Goal: Task Accomplishment & Management: Manage account settings

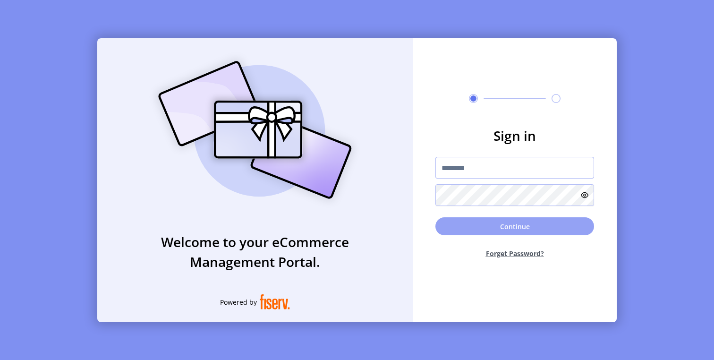
type input "**********"
click at [498, 223] on button "Continue" at bounding box center [514, 226] width 159 height 18
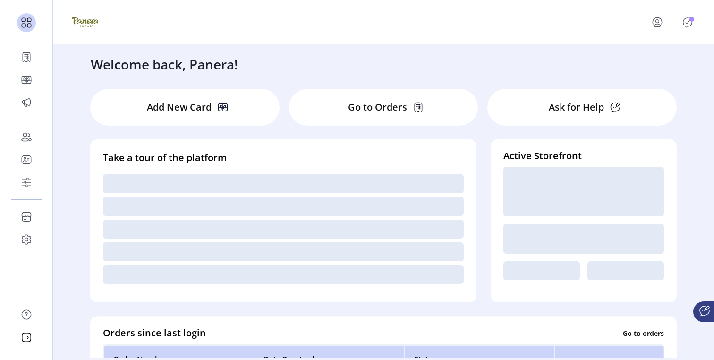
click at [687, 24] on icon "Publisher Panel" at bounding box center [687, 22] width 15 height 15
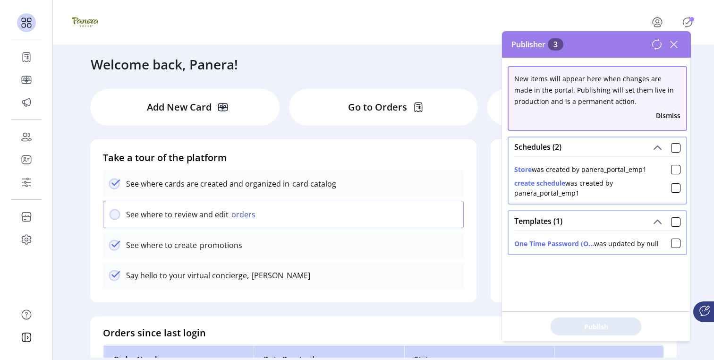
click at [379, 25] on div at bounding box center [383, 22] width 623 height 26
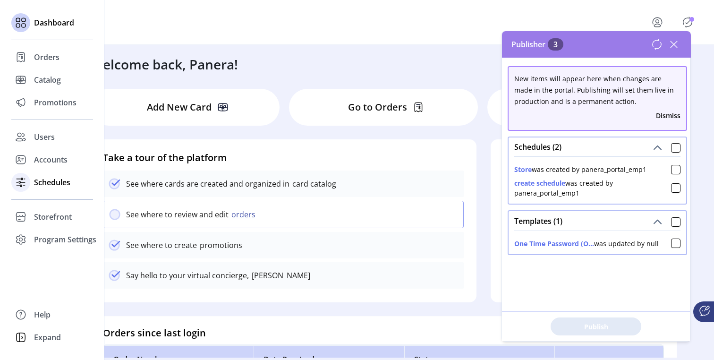
click at [55, 183] on span "Schedules" at bounding box center [52, 182] width 36 height 11
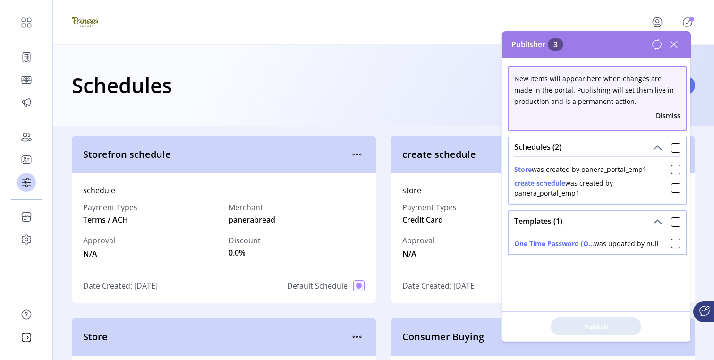
click at [676, 42] on icon at bounding box center [673, 44] width 15 height 15
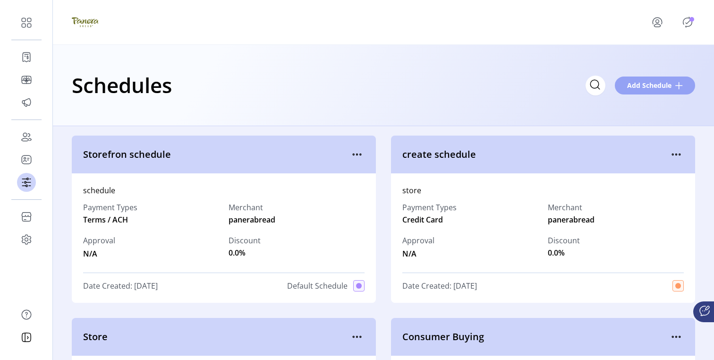
click at [648, 77] on button "Add Schedule" at bounding box center [655, 85] width 80 height 18
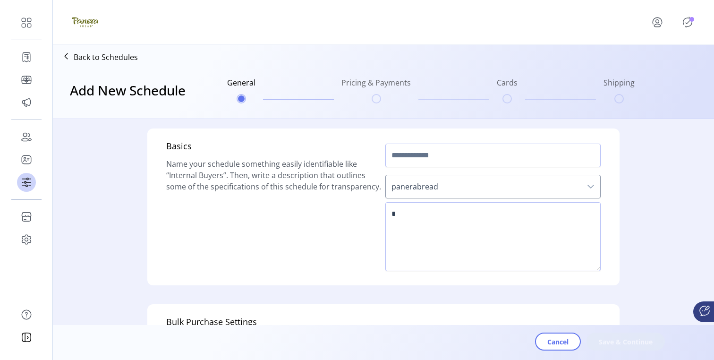
scroll to position [313, 0]
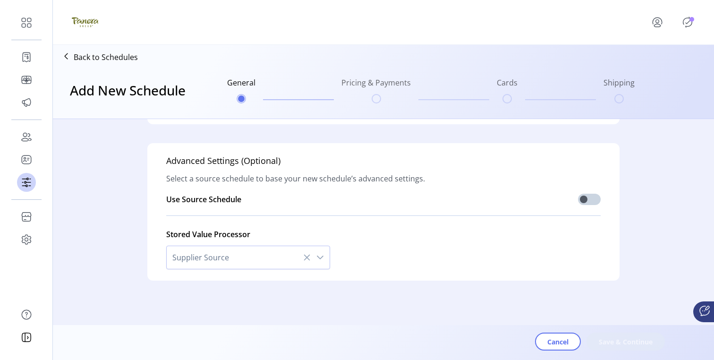
click at [554, 351] on div "Cancel Save & Continue" at bounding box center [410, 344] width 604 height 25
click at [552, 343] on span "Cancel" at bounding box center [557, 342] width 21 height 10
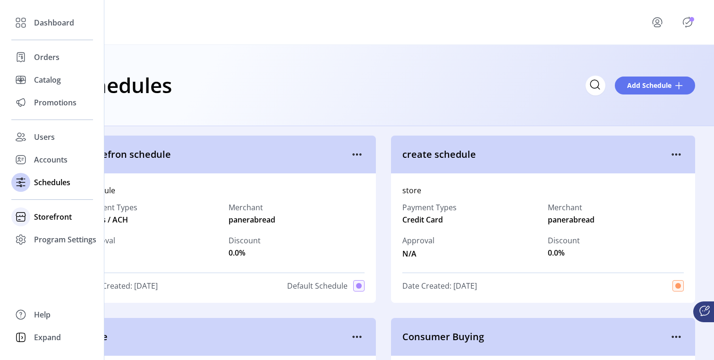
click at [42, 218] on span "Storefront" at bounding box center [53, 216] width 38 height 11
click at [48, 236] on span "Configuration" at bounding box center [59, 235] width 50 height 11
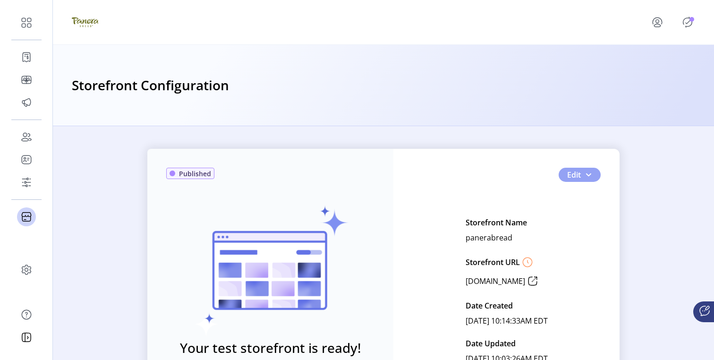
click at [592, 173] on button "Edit" at bounding box center [579, 175] width 42 height 14
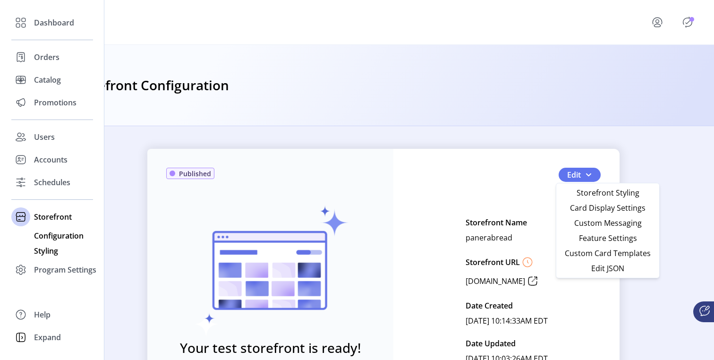
click at [51, 254] on span "Styling" at bounding box center [46, 250] width 24 height 11
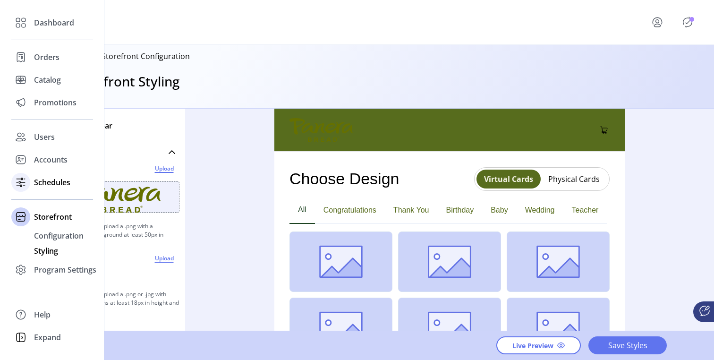
click at [59, 181] on span "Schedules" at bounding box center [52, 182] width 36 height 11
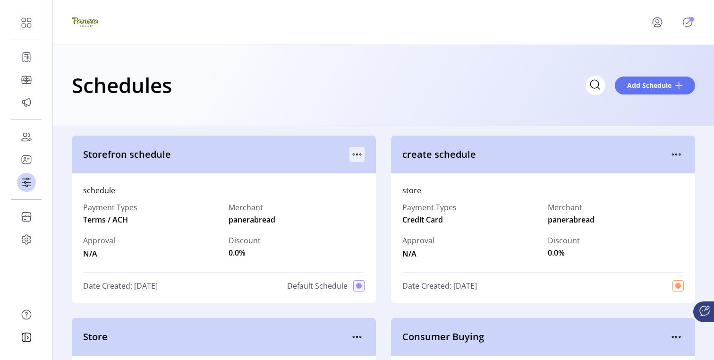
click at [354, 155] on icon "menu" at bounding box center [356, 154] width 15 height 15
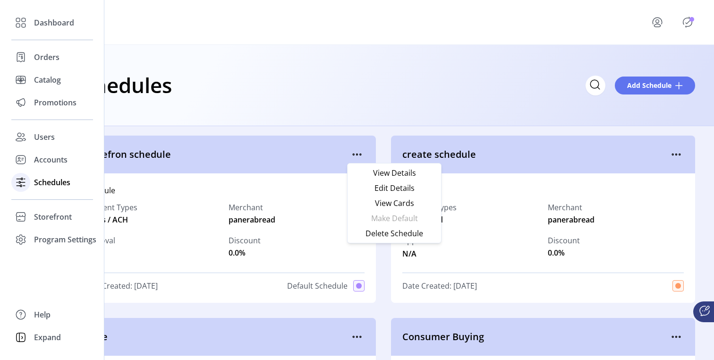
click at [54, 180] on span "Schedules" at bounding box center [52, 182] width 36 height 11
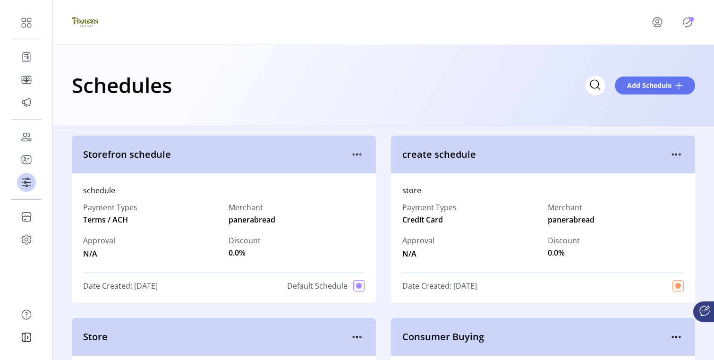
click at [685, 22] on icon "Publisher Panel" at bounding box center [687, 22] width 4 height 3
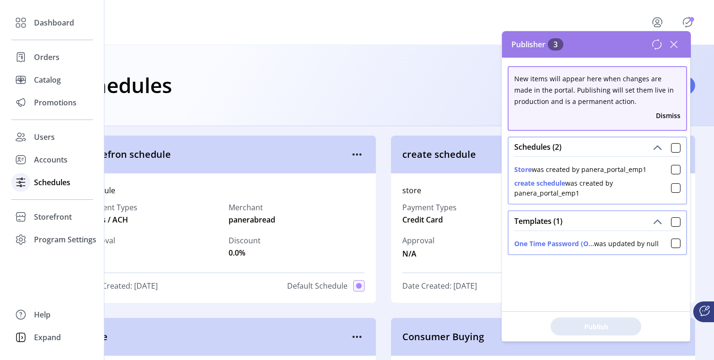
click at [40, 183] on span "Schedules" at bounding box center [52, 182] width 36 height 11
click at [52, 216] on span "Storefront" at bounding box center [53, 216] width 38 height 11
click at [59, 238] on span "Configuration" at bounding box center [59, 235] width 50 height 11
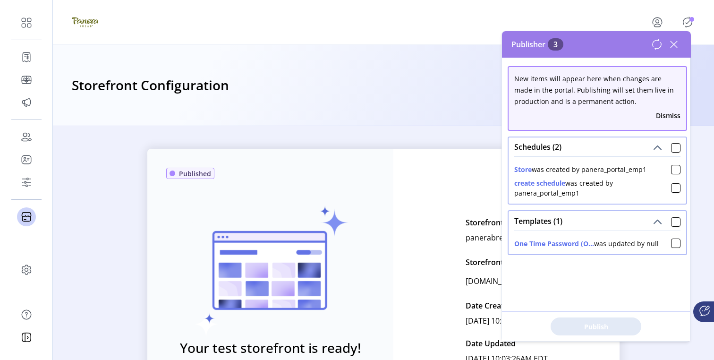
click at [671, 46] on icon at bounding box center [673, 44] width 7 height 7
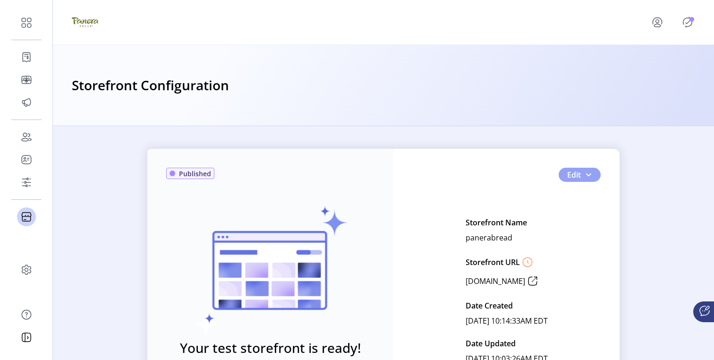
click at [582, 168] on button "Edit" at bounding box center [579, 175] width 42 height 14
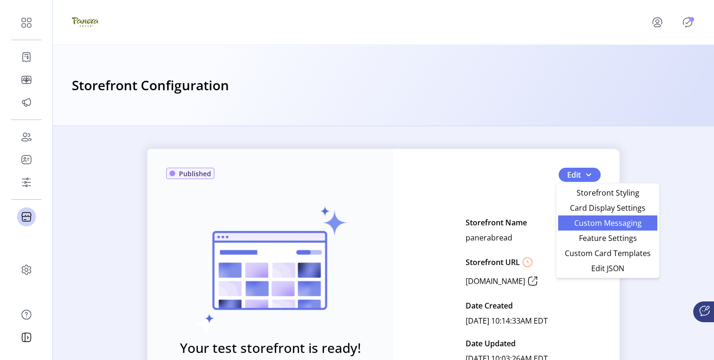
click at [582, 227] on span "Custom Messaging" at bounding box center [608, 223] width 88 height 8
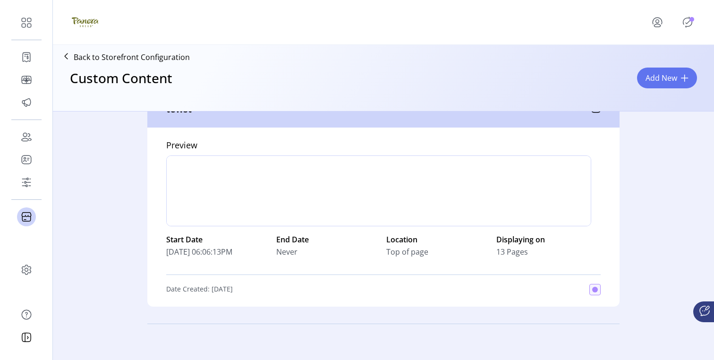
scroll to position [312, 0]
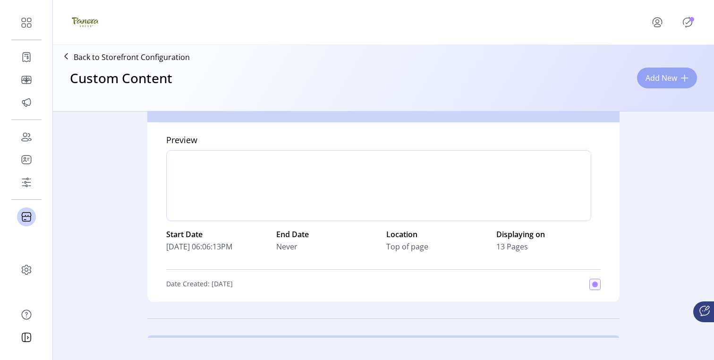
click at [645, 80] on span "Add New" at bounding box center [661, 77] width 32 height 11
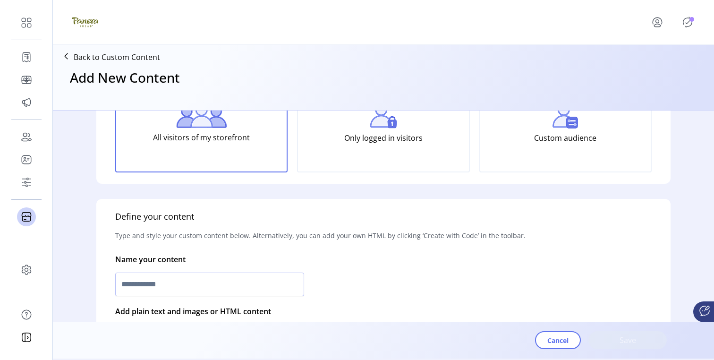
scroll to position [130, 0]
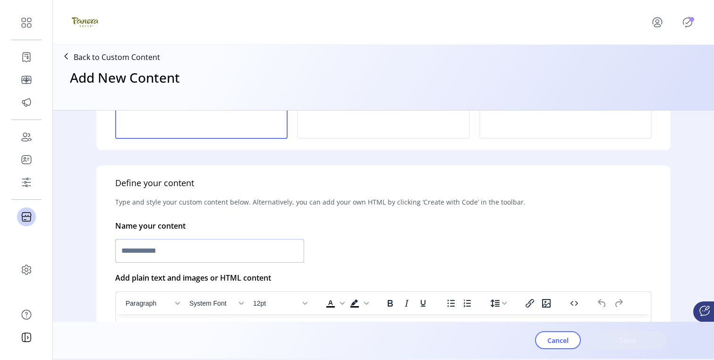
click at [235, 244] on input "text" at bounding box center [209, 251] width 189 height 24
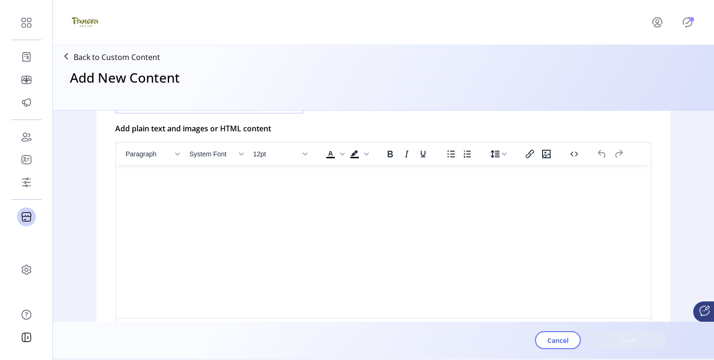
scroll to position [289, 0]
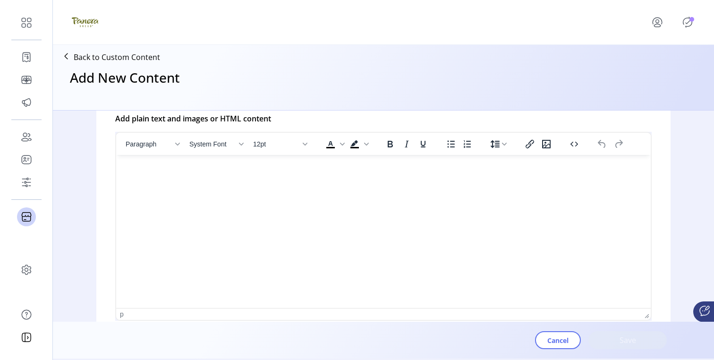
type input "******"
click at [345, 162] on html at bounding box center [383, 159] width 534 height 8
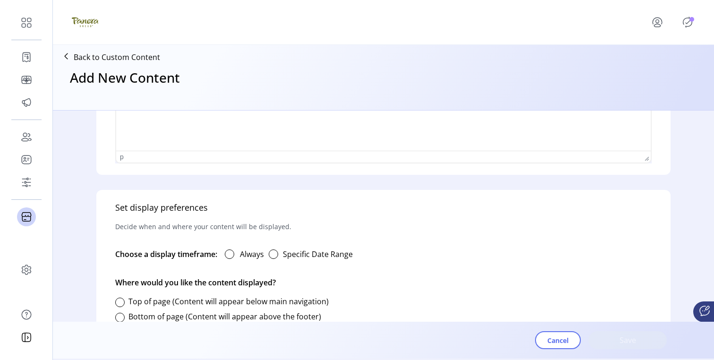
scroll to position [534, 0]
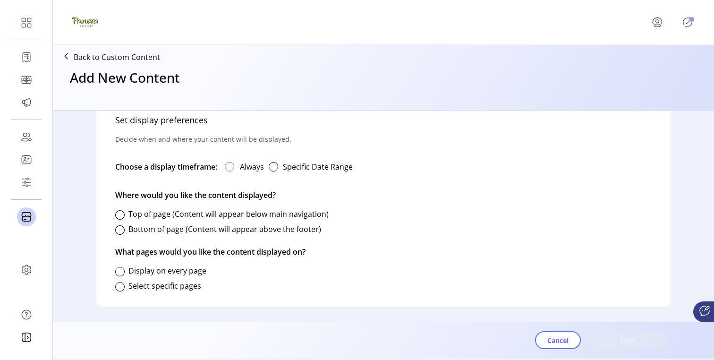
click at [232, 166] on div at bounding box center [229, 166] width 9 height 9
click at [123, 222] on div "Bottom of page (Content will appear above the footer)" at bounding box center [218, 229] width 206 height 19
click at [118, 216] on div at bounding box center [119, 214] width 9 height 9
click at [121, 288] on div at bounding box center [119, 286] width 9 height 9
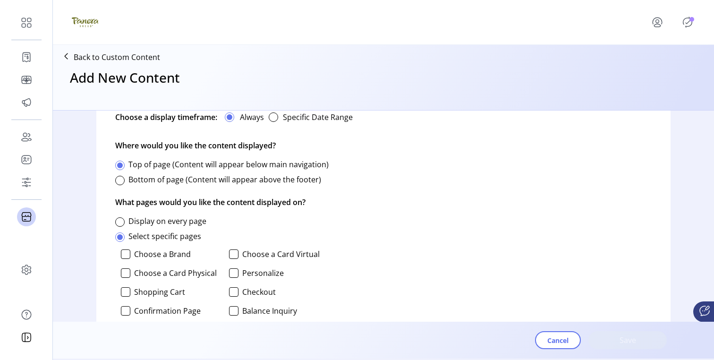
scroll to position [632, 0]
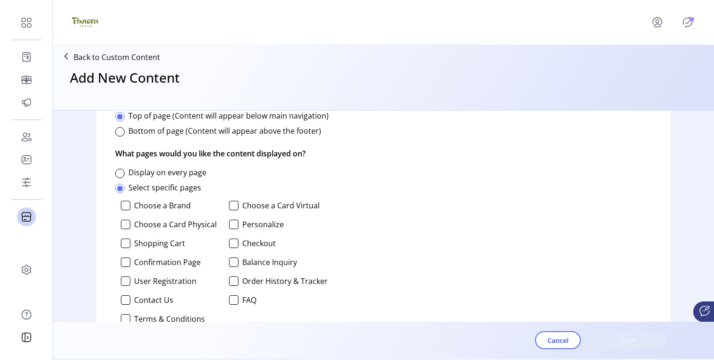
click at [127, 248] on div "Choose a Brand Choose a Card Virtual Choose a Card Physical Personalize Shoppin…" at bounding box center [221, 262] width 212 height 130
click at [124, 245] on div at bounding box center [125, 242] width 9 height 9
click at [606, 339] on span "Save" at bounding box center [627, 339] width 54 height 11
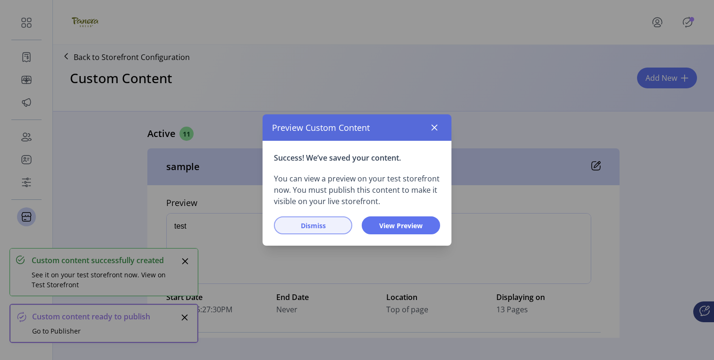
click at [333, 221] on span "Dismiss" at bounding box center [313, 225] width 54 height 10
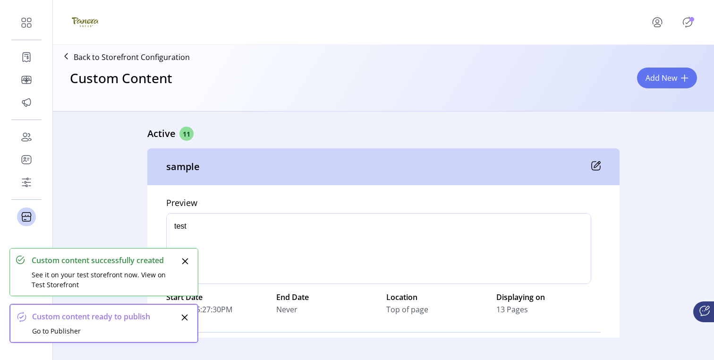
click at [685, 18] on icon "Publisher Panel" at bounding box center [687, 22] width 9 height 10
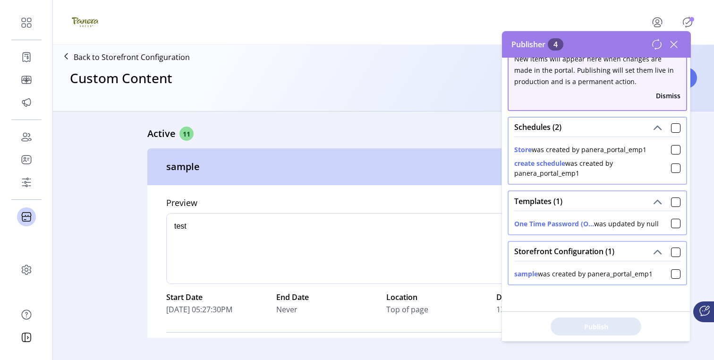
drag, startPoint x: 515, startPoint y: 272, endPoint x: 609, endPoint y: 278, distance: 94.6
click at [609, 278] on div "sample was created by panera_portal_emp1" at bounding box center [583, 274] width 138 height 10
drag, startPoint x: 653, startPoint y: 270, endPoint x: 509, endPoint y: 272, distance: 144.5
click at [509, 272] on div "sample was created by panera_portal_emp1" at bounding box center [596, 273] width 177 height 24
click at [554, 277] on div "sample was created by panera_portal_emp1" at bounding box center [583, 274] width 138 height 10
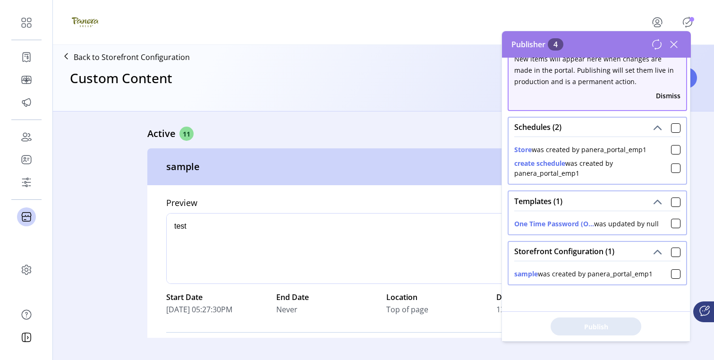
drag, startPoint x: 586, startPoint y: 276, endPoint x: 650, endPoint y: 281, distance: 64.4
click at [650, 281] on div "sample was created by panera_portal_emp1" at bounding box center [596, 273] width 177 height 24
click at [659, 13] on button "menu" at bounding box center [659, 22] width 42 height 23
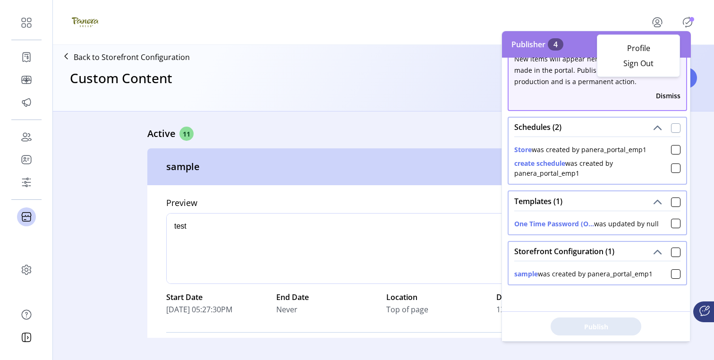
click at [675, 128] on div at bounding box center [675, 127] width 9 height 9
drag, startPoint x: 637, startPoint y: 225, endPoint x: 656, endPoint y: 225, distance: 18.9
click at [656, 225] on div "One Time Password (O... was updated by null" at bounding box center [586, 224] width 144 height 10
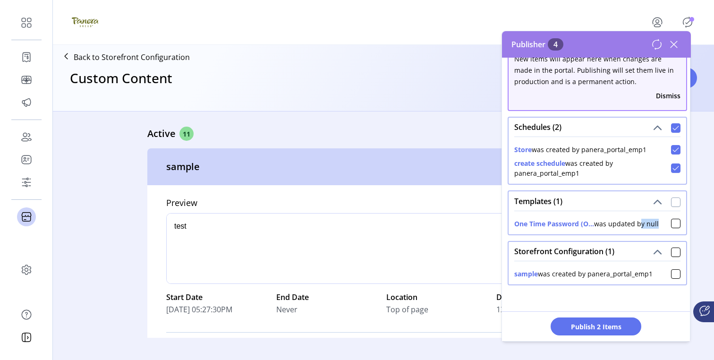
click at [671, 199] on div at bounding box center [675, 201] width 9 height 9
click at [671, 252] on div at bounding box center [675, 251] width 9 height 9
click at [607, 321] on button "Publish 4 Items" at bounding box center [595, 326] width 91 height 18
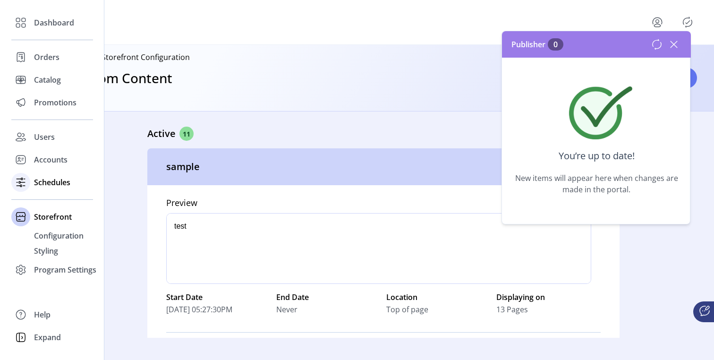
click at [36, 179] on span "Schedules" at bounding box center [52, 182] width 36 height 11
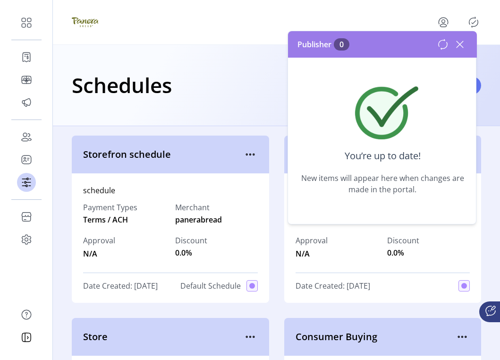
click at [454, 41] on icon at bounding box center [459, 44] width 15 height 15
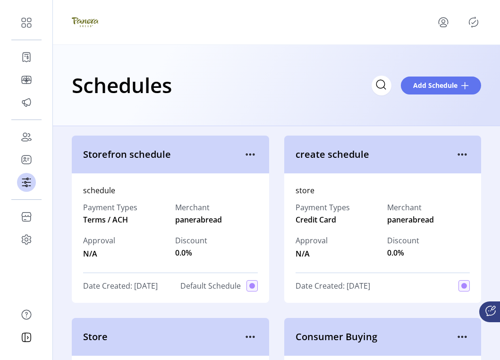
click at [474, 18] on icon "Publisher Panel" at bounding box center [473, 22] width 9 height 10
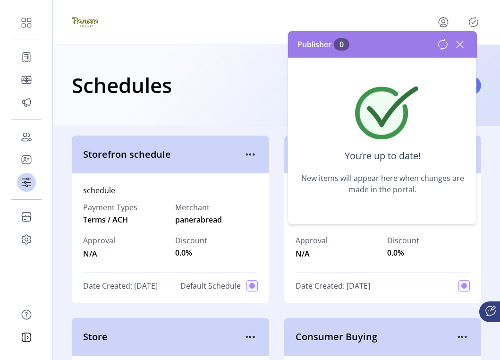
click at [249, 62] on div "Schedules Add Schedule" at bounding box center [276, 85] width 447 height 81
click at [462, 47] on icon at bounding box center [459, 44] width 7 height 7
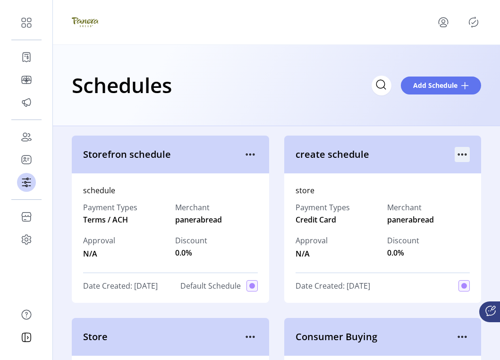
click at [457, 156] on icon "menu" at bounding box center [462, 154] width 15 height 15
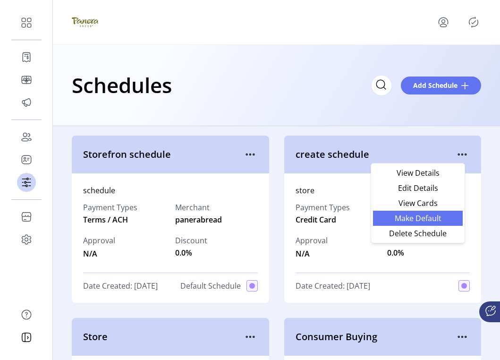
click at [432, 220] on span "Make Default" at bounding box center [418, 218] width 78 height 8
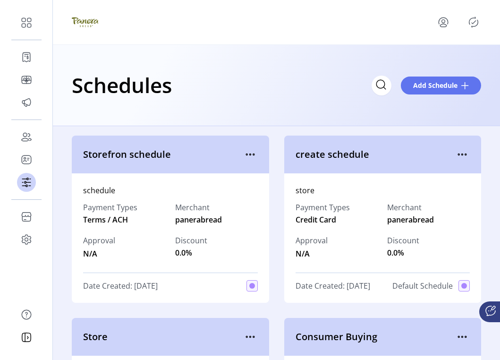
click at [472, 25] on icon "Publisher Panel" at bounding box center [473, 22] width 15 height 15
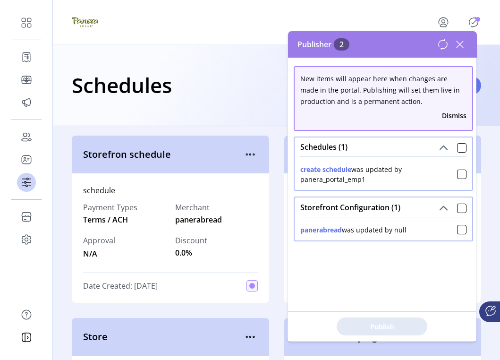
drag, startPoint x: 408, startPoint y: 229, endPoint x: 302, endPoint y: 230, distance: 106.7
click at [302, 230] on div "panerabread was updated by null" at bounding box center [383, 228] width 166 height 14
click at [197, 104] on div "Schedules Add Schedule" at bounding box center [276, 85] width 447 height 81
click at [459, 51] on icon at bounding box center [459, 44] width 15 height 15
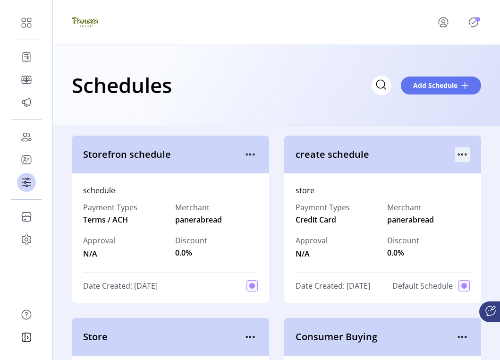
click at [462, 154] on icon "menu" at bounding box center [462, 154] width 1 height 1
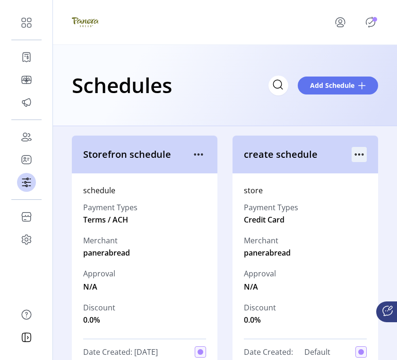
click at [353, 157] on icon "menu" at bounding box center [358, 154] width 15 height 15
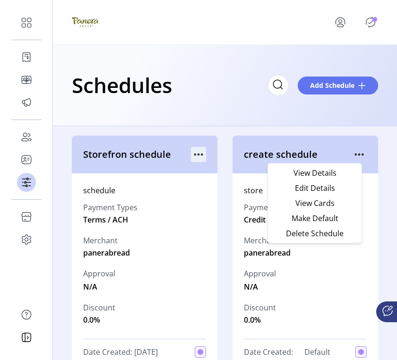
click at [197, 156] on icon "menu" at bounding box center [198, 154] width 15 height 15
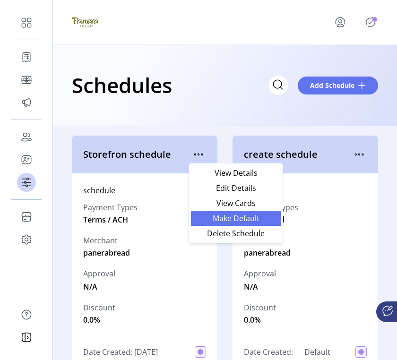
click at [215, 218] on span "Make Default" at bounding box center [235, 218] width 78 height 8
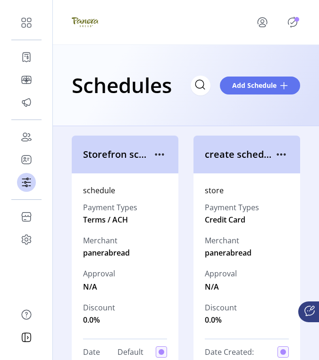
click at [291, 25] on icon "Publisher Panel" at bounding box center [292, 22] width 15 height 15
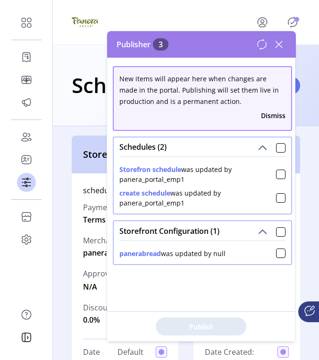
drag, startPoint x: 161, startPoint y: 255, endPoint x: 251, endPoint y: 255, distance: 89.7
click at [251, 255] on div "panerabread was updated by null" at bounding box center [202, 252] width 166 height 14
drag, startPoint x: 229, startPoint y: 256, endPoint x: 165, endPoint y: 257, distance: 64.2
click at [165, 257] on div "panerabread was updated by null" at bounding box center [202, 252] width 166 height 14
click at [283, 51] on icon at bounding box center [278, 44] width 15 height 15
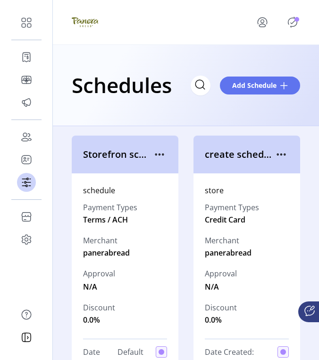
click at [290, 22] on icon "Publisher Panel" at bounding box center [292, 22] width 15 height 15
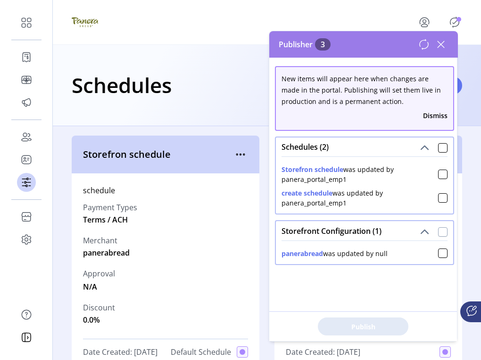
click at [442, 232] on div at bounding box center [443, 231] width 9 height 9
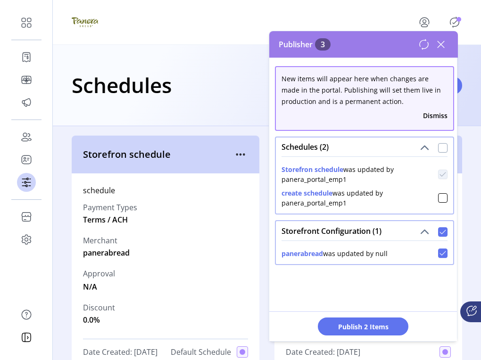
click at [439, 148] on div at bounding box center [443, 147] width 9 height 9
click at [384, 313] on div "Publish 3 Items" at bounding box center [364, 326] width 188 height 30
click at [384, 346] on div "Date Created: [DATE]" at bounding box center [368, 351] width 165 height 11
click at [383, 315] on div "Publish 3 Items" at bounding box center [364, 326] width 188 height 30
click at [384, 329] on span "Publish 3 Items" at bounding box center [363, 326] width 66 height 10
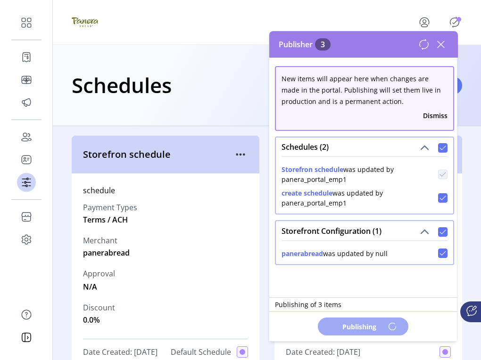
drag, startPoint x: 281, startPoint y: 250, endPoint x: 326, endPoint y: 252, distance: 44.4
click at [326, 252] on div "panerabread was updated by null" at bounding box center [335, 253] width 106 height 10
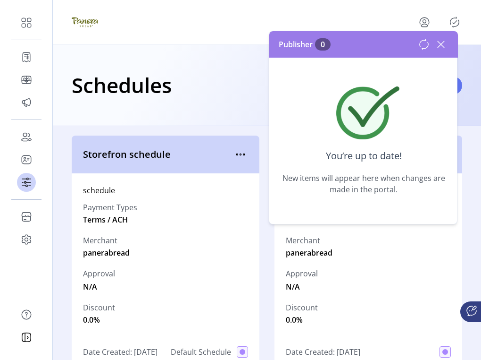
click at [438, 41] on icon at bounding box center [441, 44] width 15 height 15
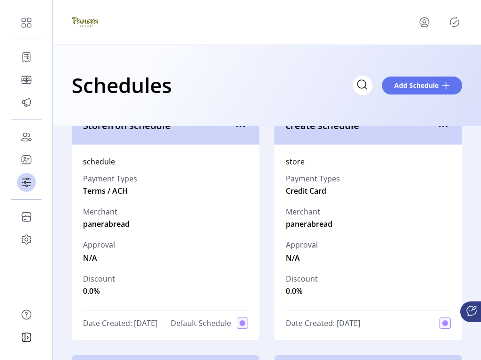
scroll to position [0, 0]
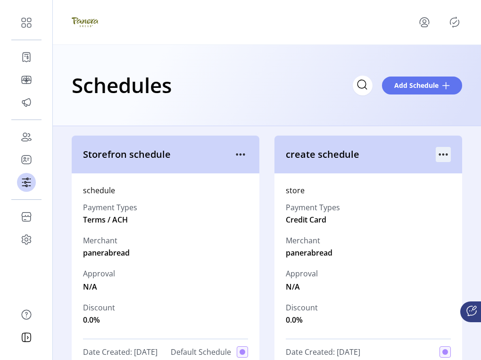
click at [439, 154] on icon "menu" at bounding box center [443, 154] width 15 height 15
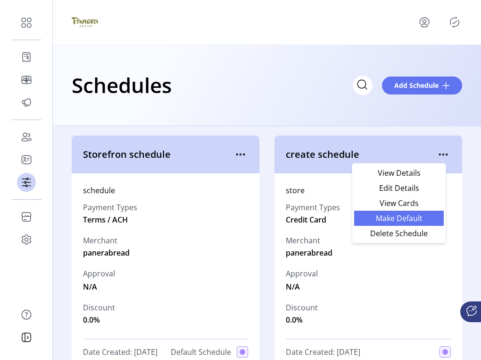
click at [427, 218] on span "Make Default" at bounding box center [399, 218] width 78 height 8
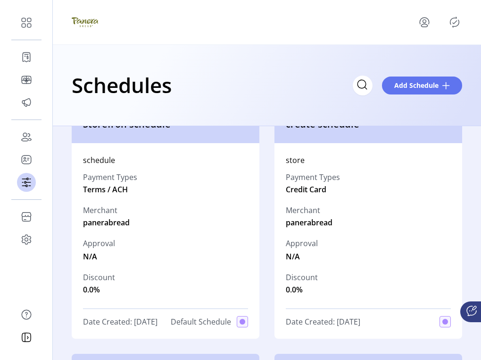
scroll to position [31, 0]
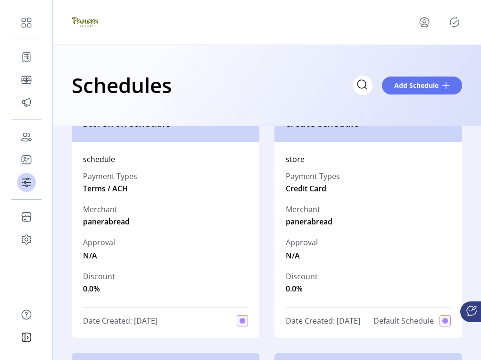
click at [457, 24] on icon "Publisher Panel" at bounding box center [455, 22] width 15 height 15
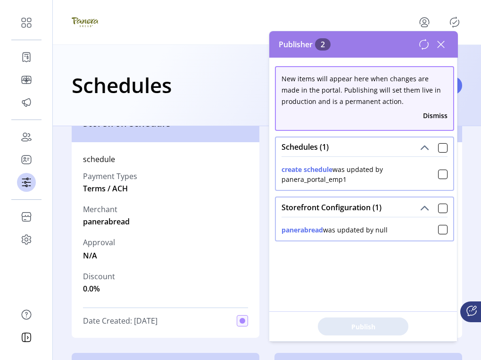
click at [441, 50] on icon at bounding box center [441, 44] width 15 height 15
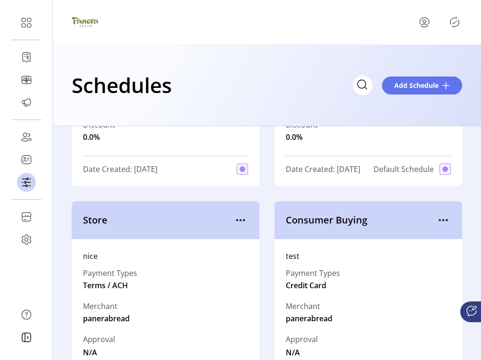
scroll to position [285, 0]
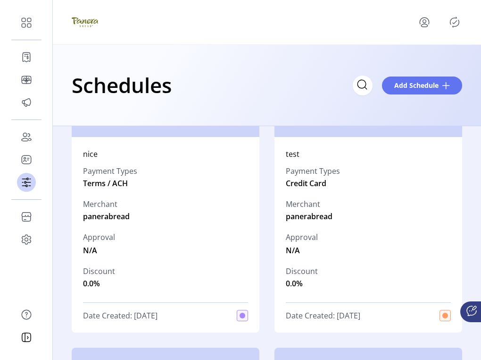
click at [439, 126] on icon "menu" at bounding box center [443, 117] width 15 height 15
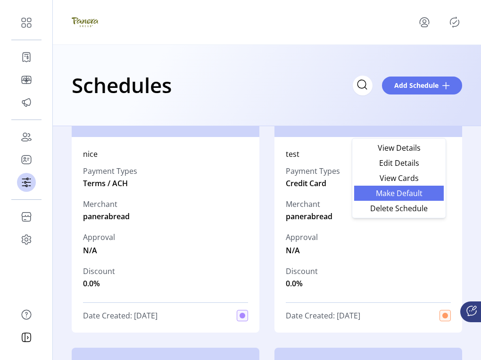
click at [428, 187] on link "Make Default" at bounding box center [400, 193] width 90 height 15
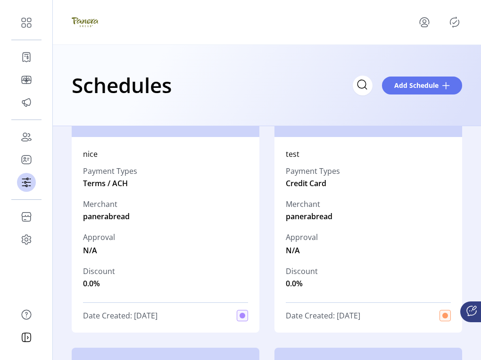
click at [455, 16] on icon "Publisher Panel" at bounding box center [455, 22] width 15 height 15
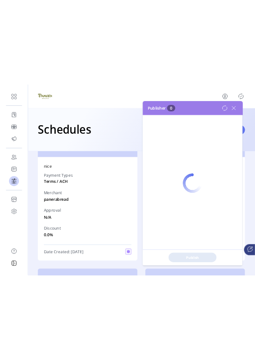
scroll to position [273, 0]
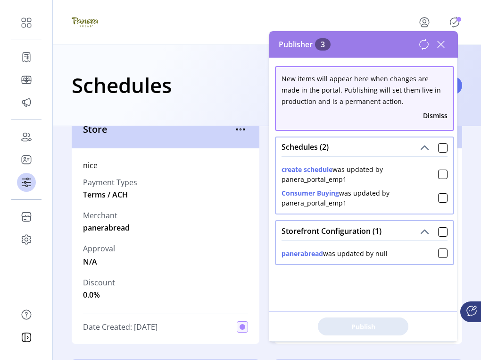
drag, startPoint x: 348, startPoint y: 201, endPoint x: 283, endPoint y: 163, distance: 75.3
click at [283, 163] on div "create schedule was updated by panera_portal_emp1 Consumer Buying was updated b…" at bounding box center [365, 181] width 166 height 51
drag, startPoint x: 395, startPoint y: 255, endPoint x: 288, endPoint y: 253, distance: 107.2
click at [288, 253] on div "panerabread was updated by null" at bounding box center [365, 252] width 166 height 14
click at [442, 45] on icon at bounding box center [441, 44] width 7 height 7
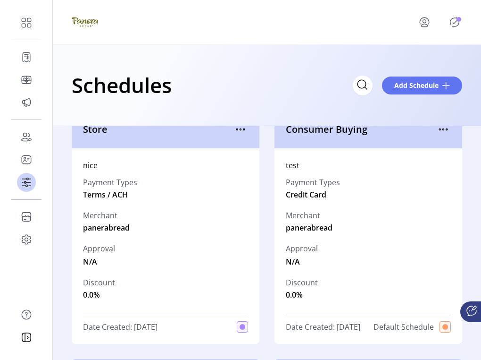
click at [455, 27] on icon "Publisher Panel" at bounding box center [455, 22] width 15 height 15
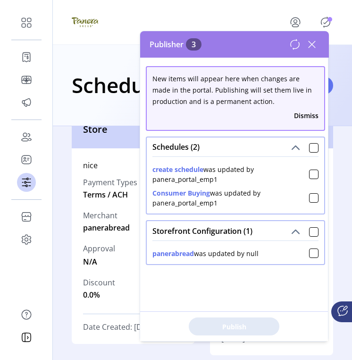
click at [310, 38] on icon at bounding box center [311, 44] width 15 height 15
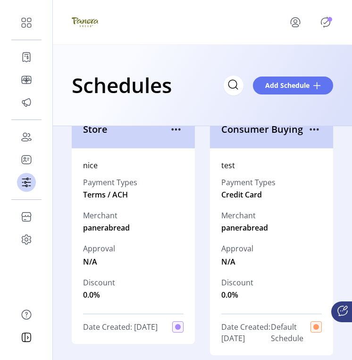
click at [325, 18] on icon "Publisher Panel" at bounding box center [325, 22] width 15 height 15
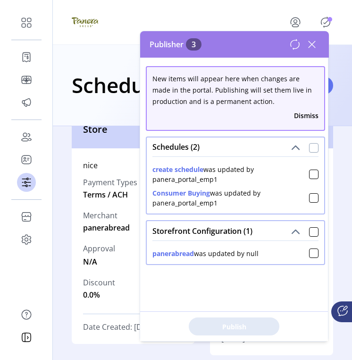
click at [309, 146] on div at bounding box center [313, 147] width 9 height 9
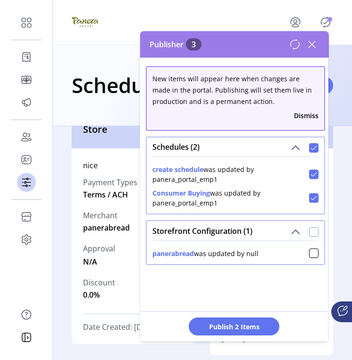
click at [309, 230] on div at bounding box center [313, 231] width 9 height 9
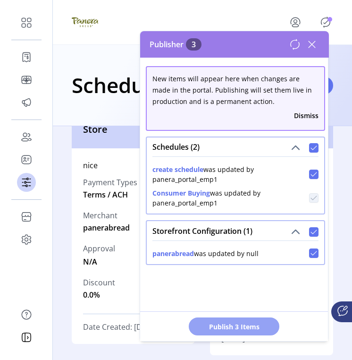
click at [246, 326] on span "Publish 3 Items" at bounding box center [234, 326] width 66 height 10
click at [233, 11] on div at bounding box center [203, 22] width 262 height 26
click at [312, 39] on icon at bounding box center [311, 44] width 15 height 15
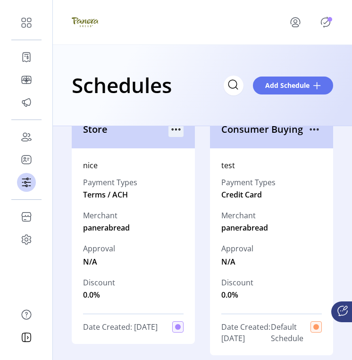
click at [176, 130] on icon "menu" at bounding box center [176, 129] width 1 height 1
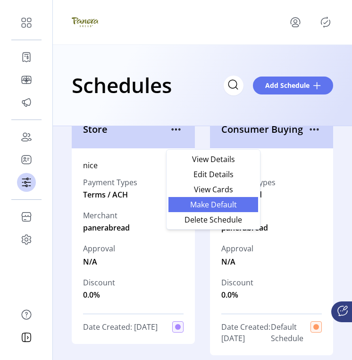
click at [200, 204] on span "Make Default" at bounding box center [213, 205] width 78 height 8
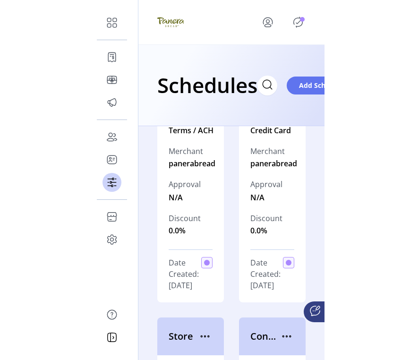
scroll to position [0, 0]
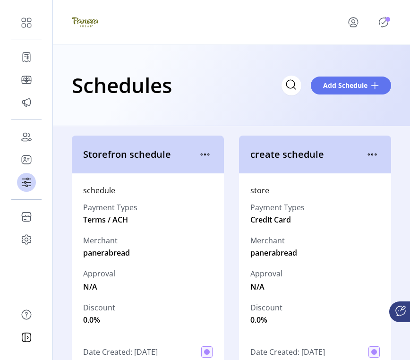
click at [384, 23] on icon "Publisher Panel" at bounding box center [383, 22] width 15 height 15
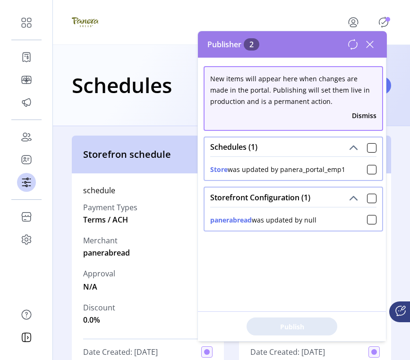
click at [360, 118] on button "Dismiss" at bounding box center [364, 115] width 25 height 10
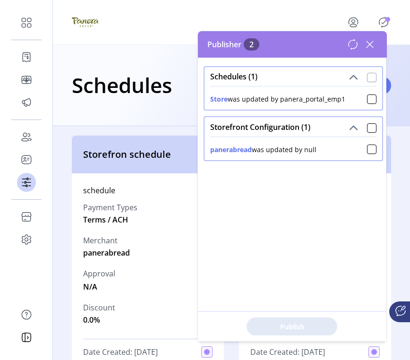
click at [367, 78] on div at bounding box center [371, 77] width 9 height 9
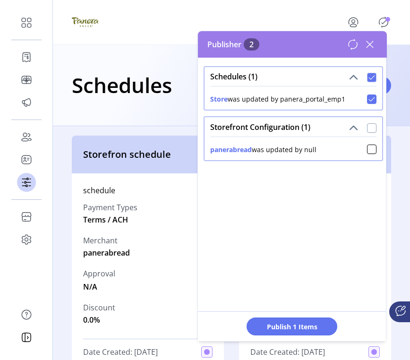
scroll to position [5, 3]
click at [367, 129] on div at bounding box center [371, 127] width 9 height 9
click at [372, 50] on icon at bounding box center [369, 44] width 15 height 15
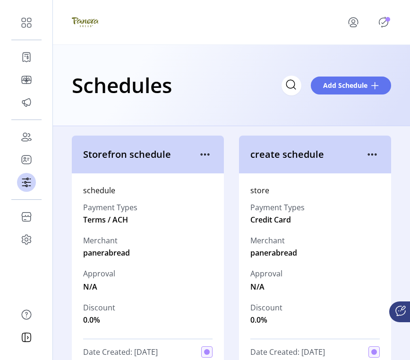
click at [386, 25] on icon "Publisher Panel" at bounding box center [383, 22] width 15 height 15
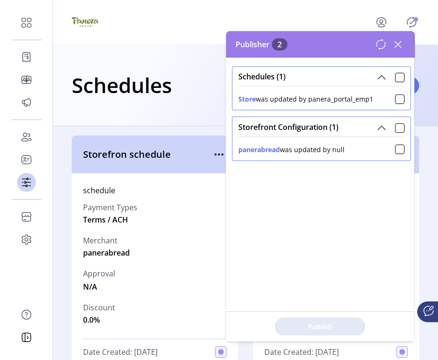
click at [392, 44] on icon at bounding box center [397, 44] width 15 height 15
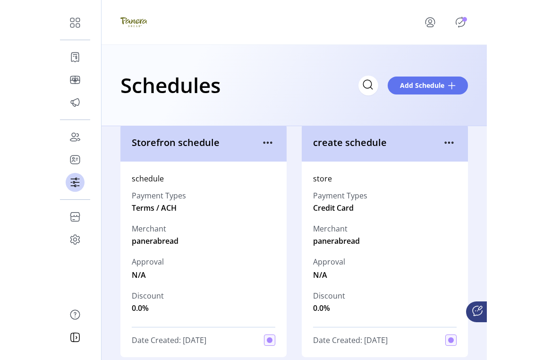
scroll to position [13, 0]
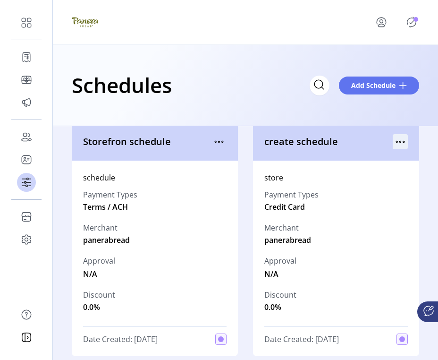
click at [402, 142] on icon "menu" at bounding box center [400, 141] width 15 height 15
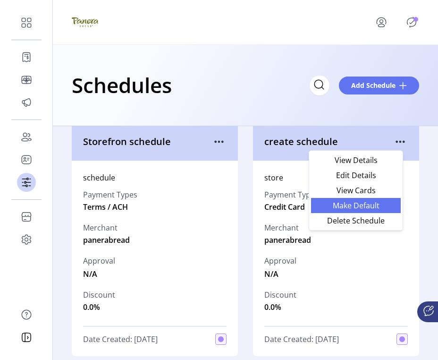
click at [372, 202] on span "Make Default" at bounding box center [356, 206] width 78 height 8
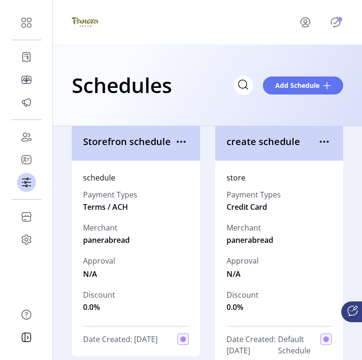
click at [332, 23] on icon "Publisher Panel" at bounding box center [335, 22] width 15 height 15
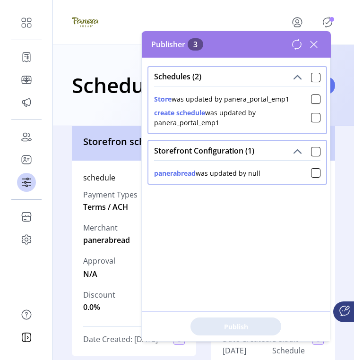
click at [316, 45] on icon at bounding box center [313, 44] width 15 height 15
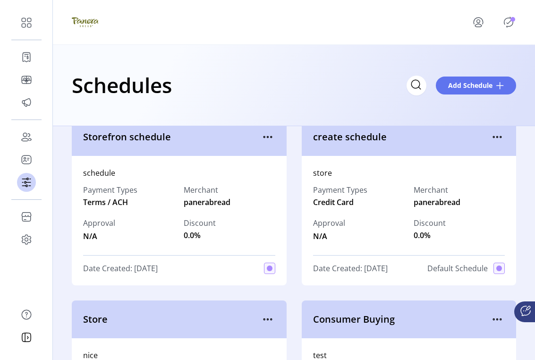
scroll to position [0, 0]
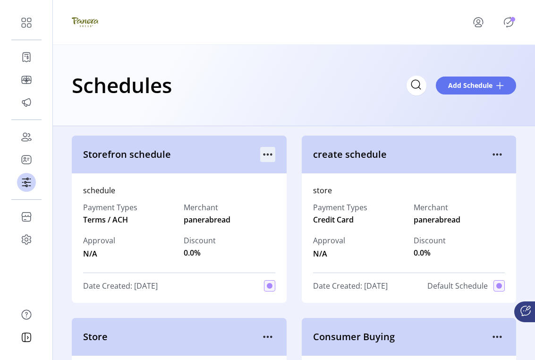
click at [268, 156] on icon "menu" at bounding box center [267, 154] width 15 height 15
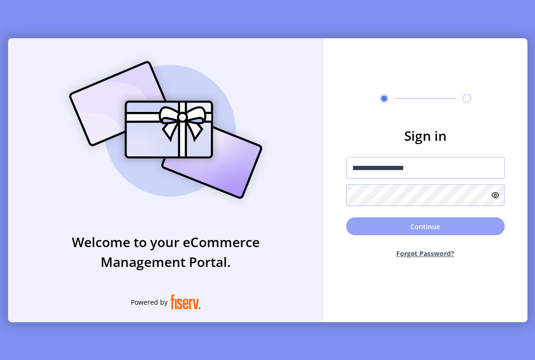
click at [393, 226] on button "Continue" at bounding box center [425, 226] width 159 height 18
